Goal: Information Seeking & Learning: Find specific fact

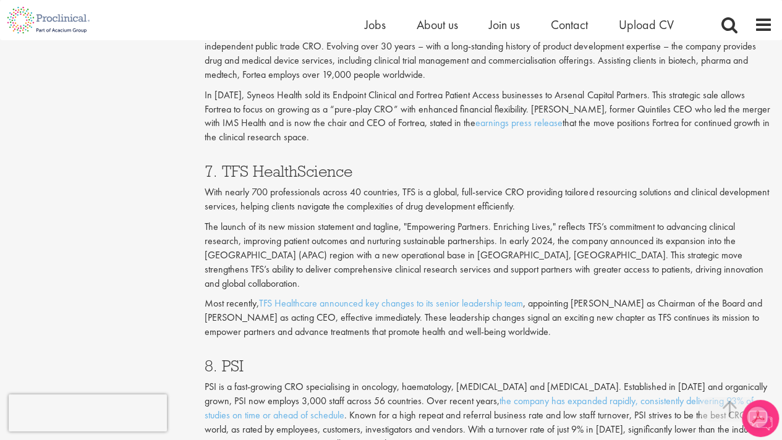
scroll to position [2463, 0]
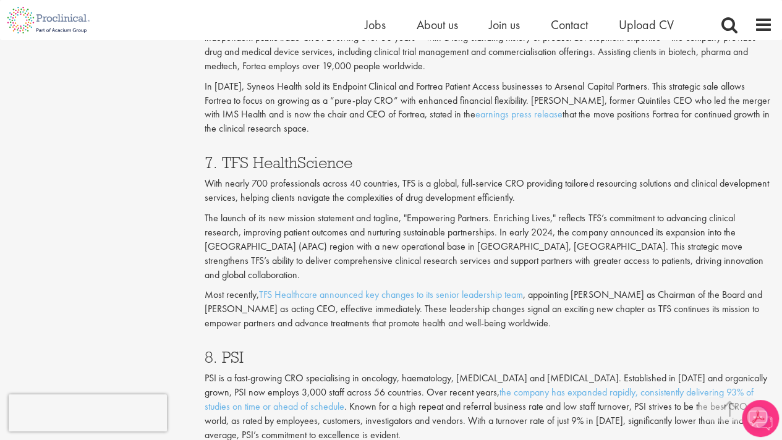
click at [277, 154] on h3 "7. TFS HealthScience" at bounding box center [489, 162] width 568 height 16
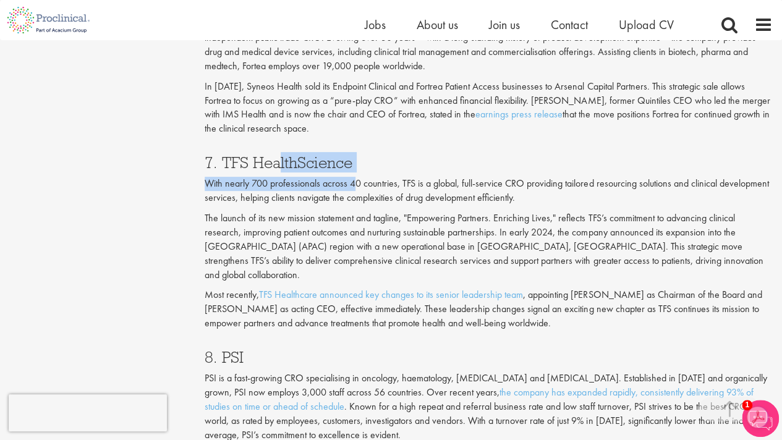
drag, startPoint x: 355, startPoint y: 121, endPoint x: 276, endPoint y: 112, distance: 79.5
click at [276, 142] on div "7. TFS HealthScience With nearly 700 professionals across 40 countries, TFS is …" at bounding box center [488, 239] width 586 height 195
click at [276, 154] on h3 "7. TFS HealthScience" at bounding box center [489, 162] width 568 height 16
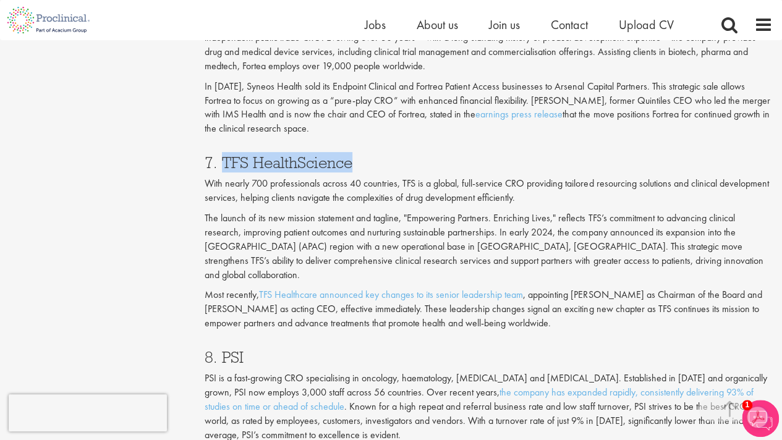
drag, startPoint x: 220, startPoint y: 104, endPoint x: 365, endPoint y: 97, distance: 144.8
click at [365, 142] on div "7. TFS HealthScience With nearly 700 professionals across 40 countries, TFS is …" at bounding box center [488, 239] width 586 height 195
copy h3 "TFS HealthScience"
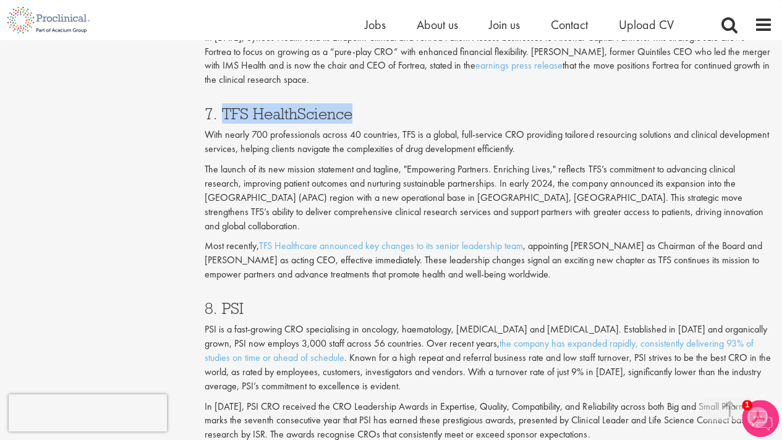
scroll to position [2513, 0]
click at [231, 300] on h3 "8. PSI" at bounding box center [489, 308] width 568 height 16
copy h3 "PSI"
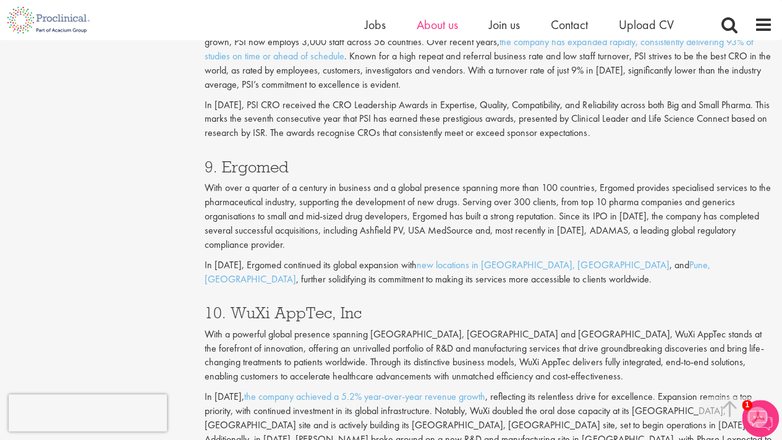
scroll to position [2814, 0]
